Goal: Find specific page/section: Find specific page/section

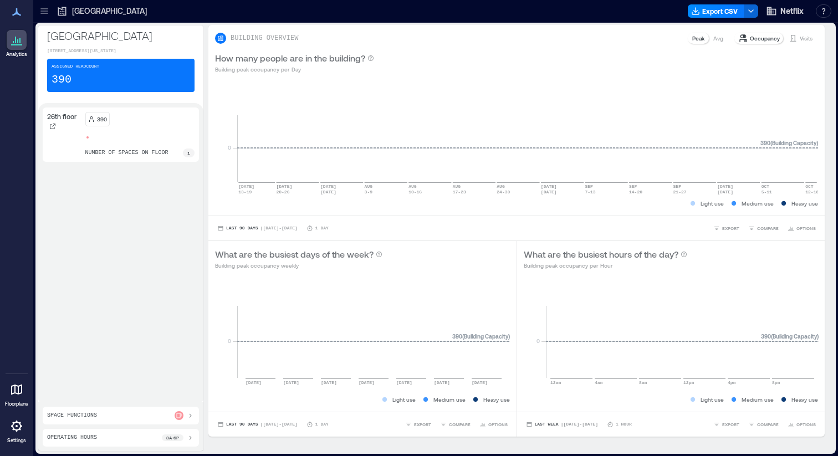
click at [122, 157] on p "number of spaces on floor" at bounding box center [126, 152] width 83 height 9
click at [125, 414] on div "Space Functions" at bounding box center [120, 415] width 147 height 9
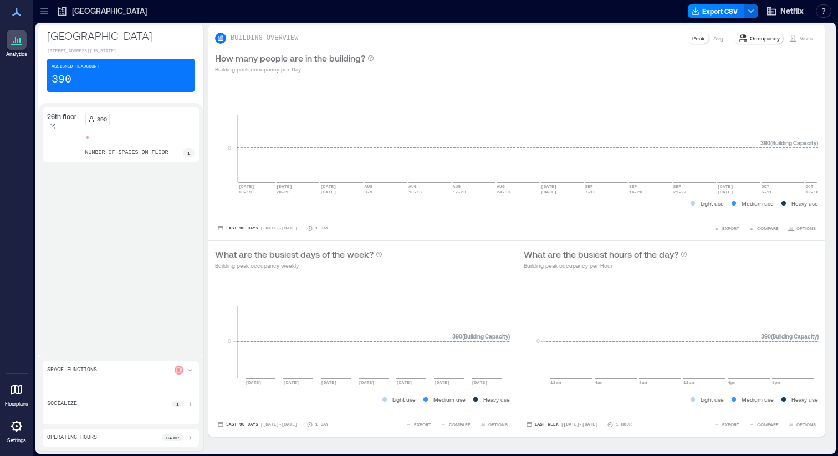
click at [119, 402] on div "socialize 1" at bounding box center [120, 405] width 147 height 12
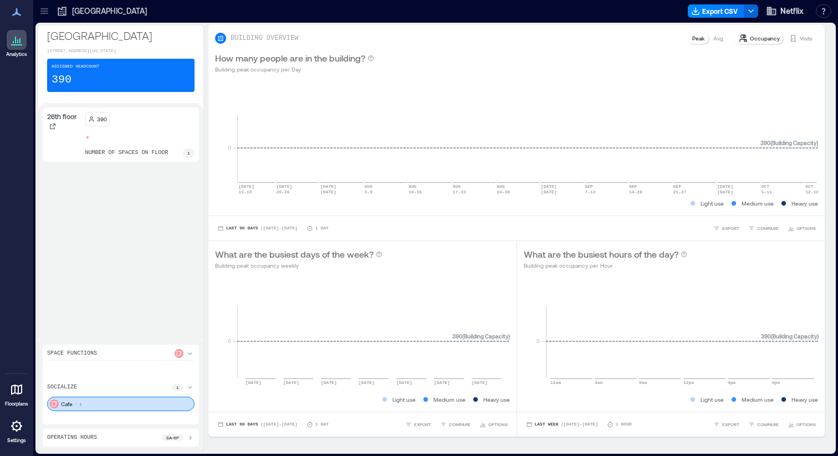
click at [121, 404] on div "Cafe 1" at bounding box center [120, 404] width 147 height 14
click at [117, 390] on div "socialize 1" at bounding box center [120, 389] width 147 height 12
click at [110, 364] on div "Space Functions socialize 1" at bounding box center [121, 392] width 156 height 63
click at [113, 369] on div "Space Functions" at bounding box center [120, 372] width 147 height 12
